Goal: Share content: Share content

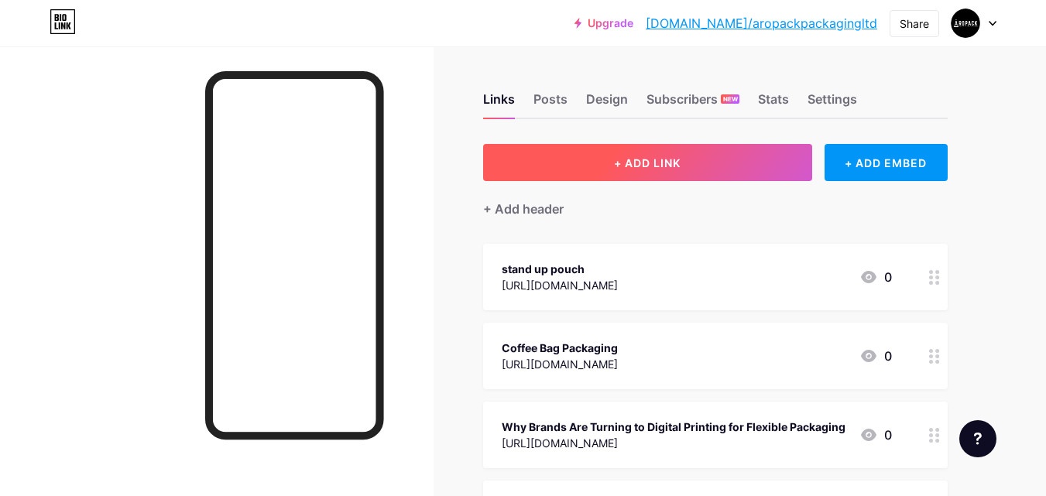
click at [634, 163] on span "+ ADD LINK" at bounding box center [647, 162] width 67 height 13
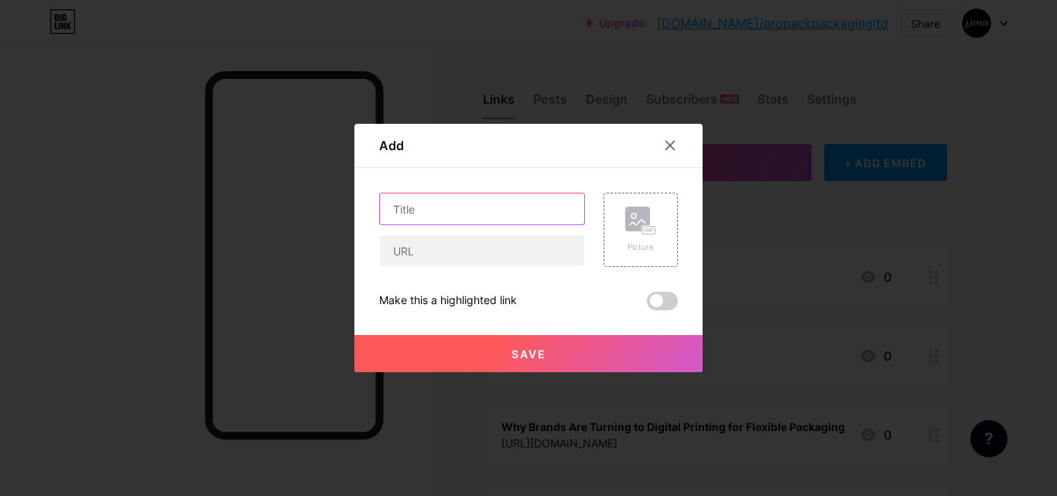
click at [457, 214] on input "text" at bounding box center [482, 208] width 204 height 31
paste input "Smarter Packaging Printing Services for a Sustainable Future"
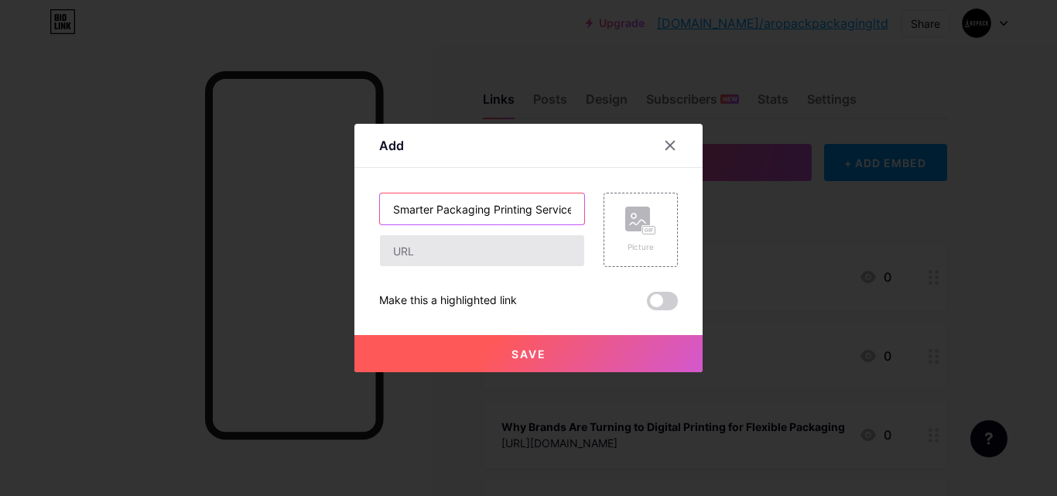
scroll to position [0, 133]
type input "Smarter Packaging Printing Services for a Sustainable Future"
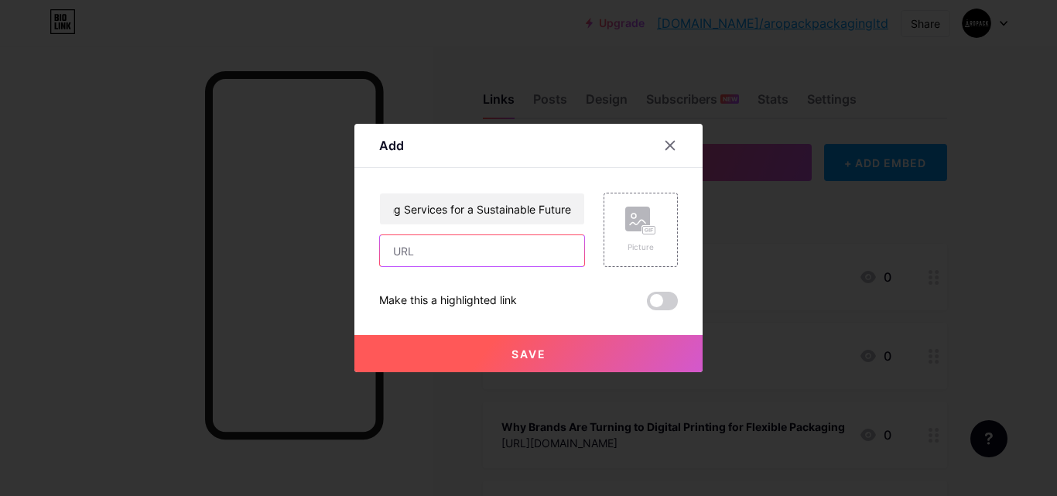
drag, startPoint x: 450, startPoint y: 252, endPoint x: 411, endPoint y: 21, distance: 234.6
click at [450, 252] on input "text" at bounding box center [482, 250] width 204 height 31
paste input "[URL][DOMAIN_NAME]"
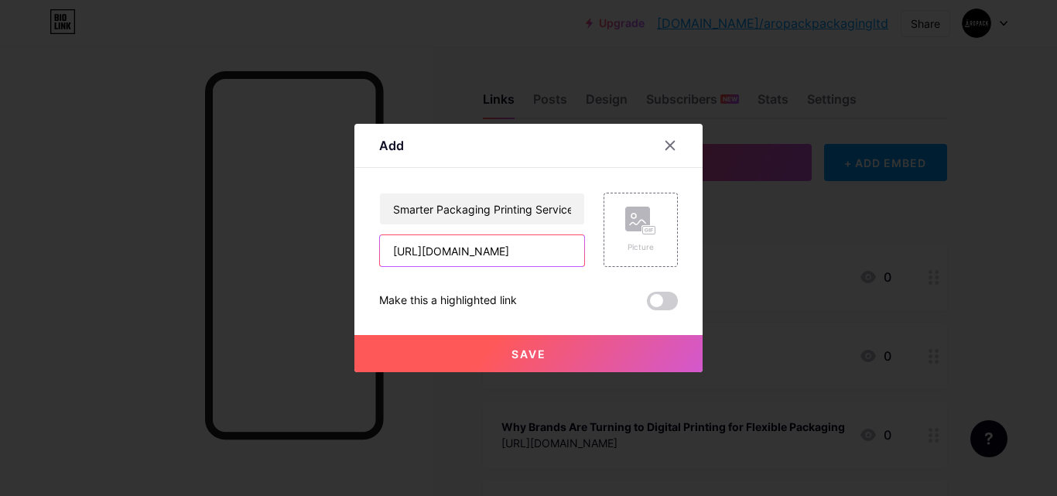
type input "[URL][DOMAIN_NAME]"
click at [545, 341] on button "Save" at bounding box center [528, 353] width 348 height 37
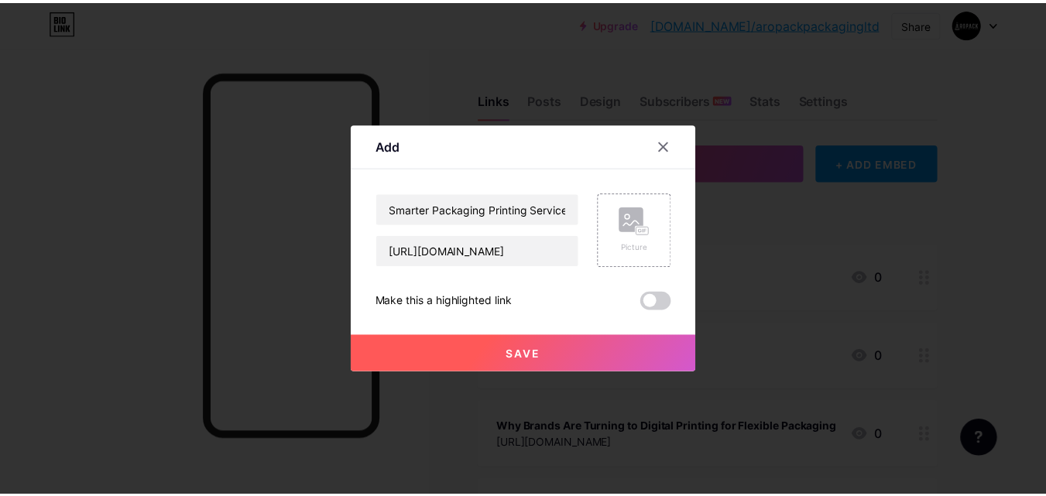
scroll to position [0, 0]
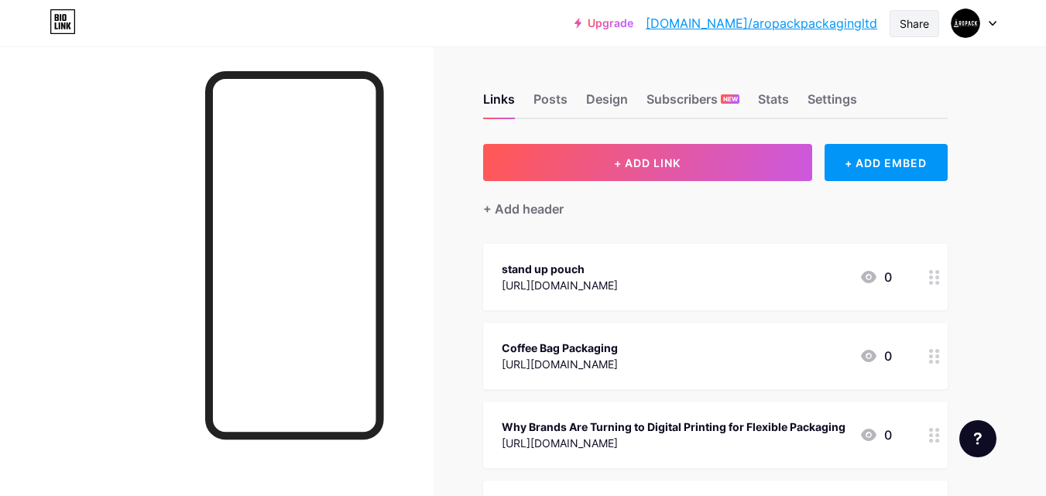
click at [925, 11] on div "Share" at bounding box center [914, 23] width 50 height 27
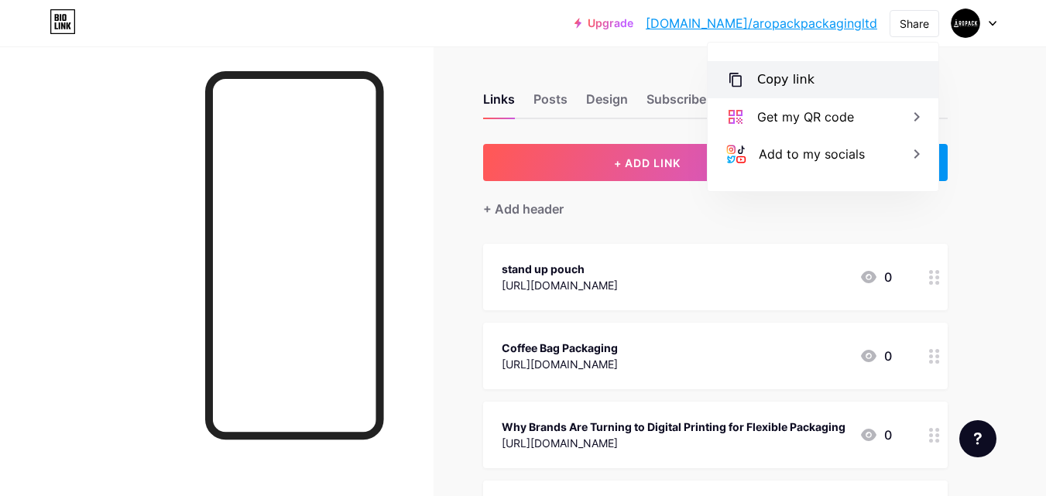
click at [790, 86] on div "Copy link" at bounding box center [785, 79] width 57 height 19
